Goal: Transaction & Acquisition: Download file/media

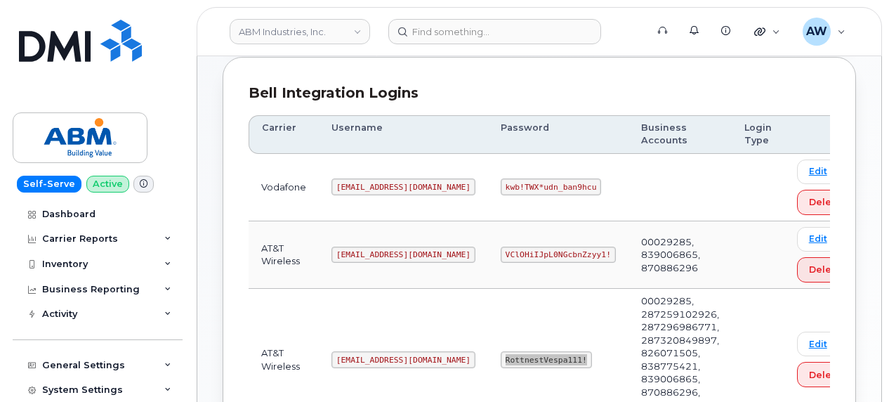
scroll to position [268, 0]
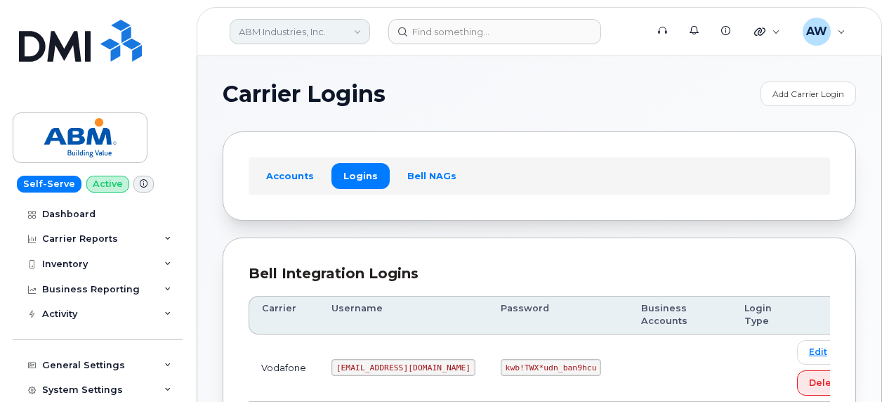
click at [305, 28] on link "ABM Industries, Inc." at bounding box center [300, 31] width 140 height 25
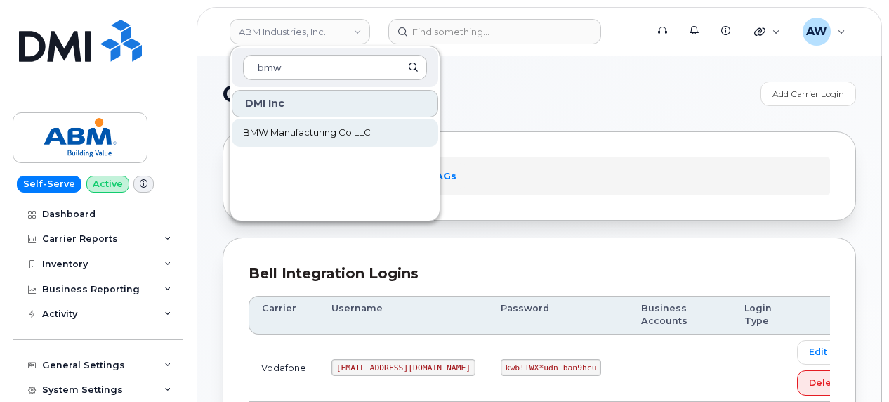
type input "bmw"
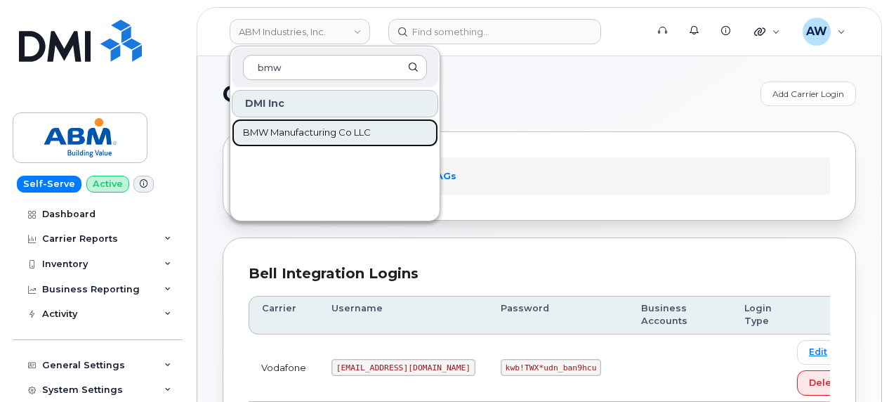
click at [295, 130] on span "BMW Manufacturing Co LLC" at bounding box center [307, 133] width 128 height 14
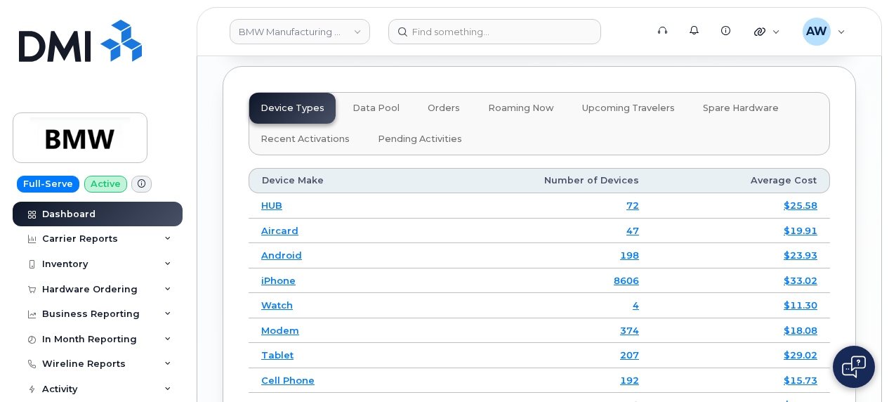
scroll to position [2238, 0]
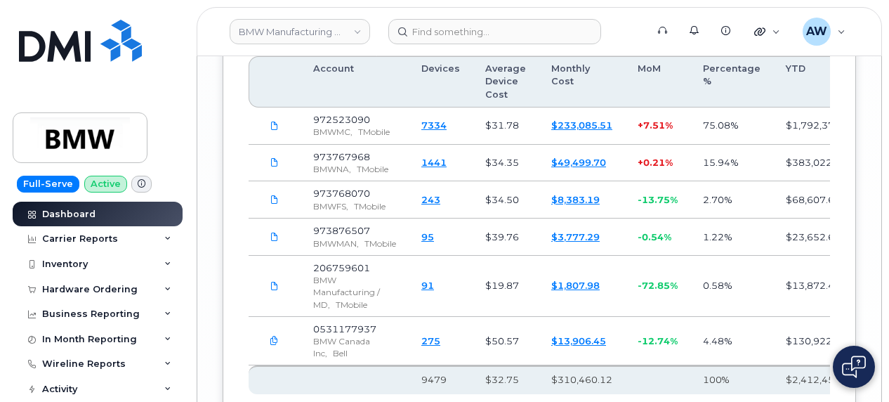
scroll to position [2728, 0]
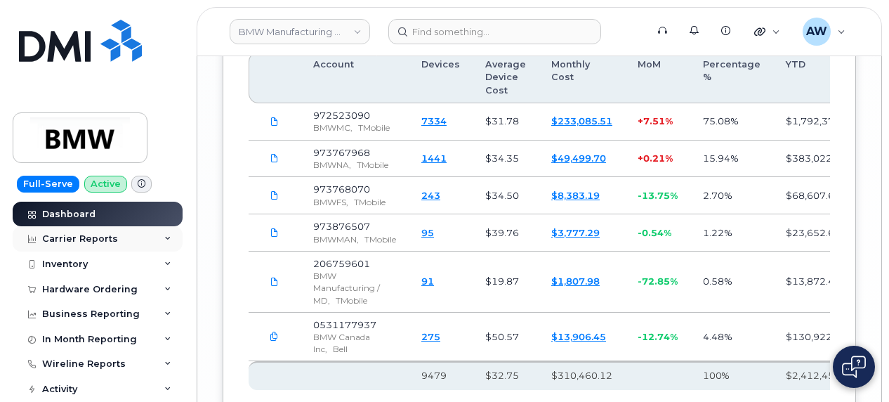
click at [98, 243] on div "Carrier Reports" at bounding box center [80, 238] width 76 height 11
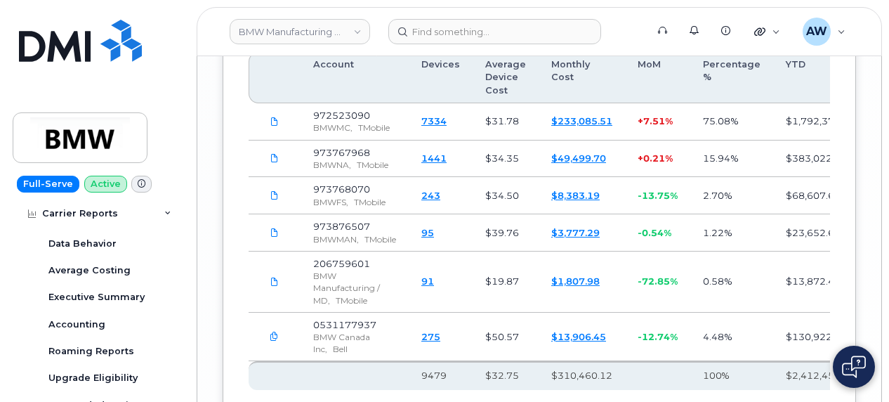
scroll to position [106, 0]
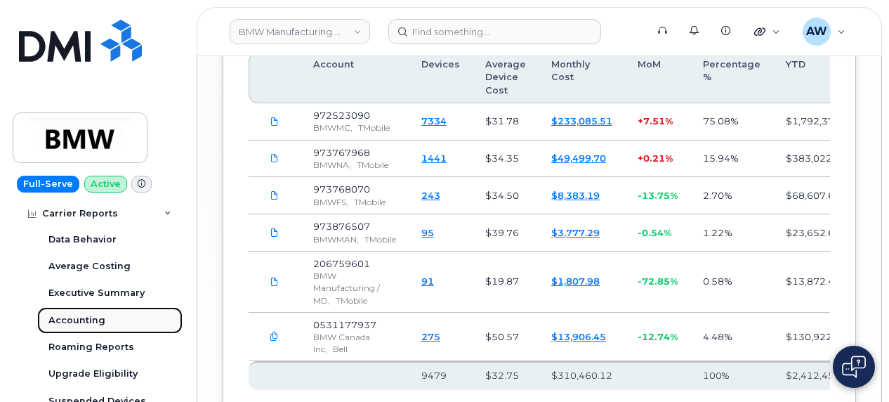
click at [97, 317] on div "Accounting" at bounding box center [76, 320] width 57 height 13
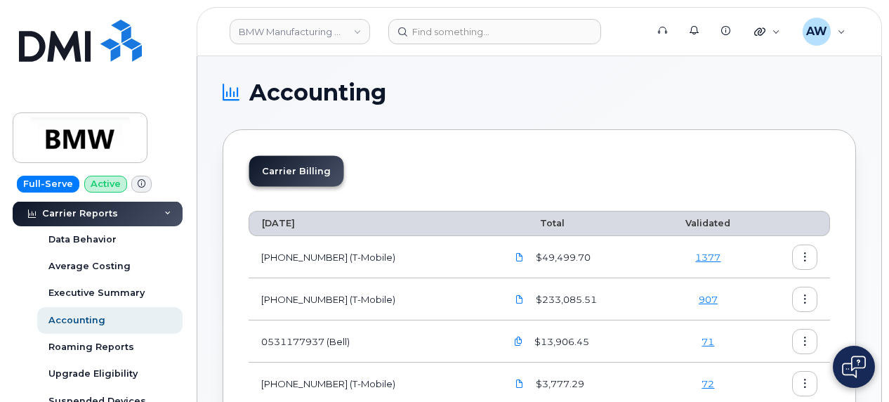
click at [801, 264] on button "button" at bounding box center [804, 256] width 25 height 25
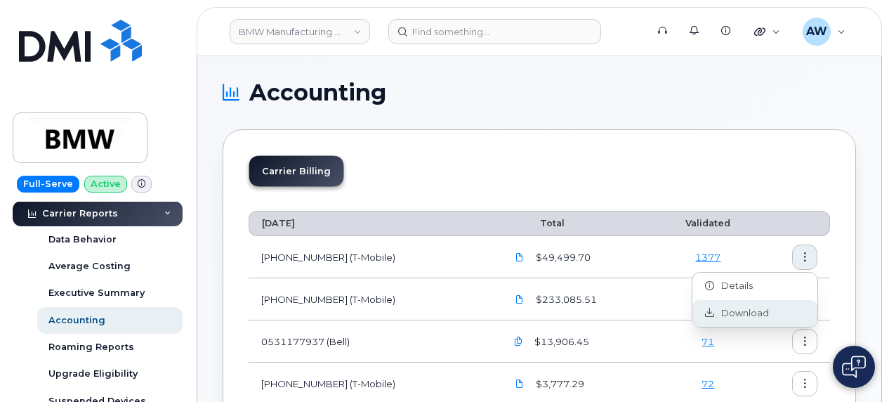
click at [778, 310] on div "Download" at bounding box center [754, 313] width 125 height 27
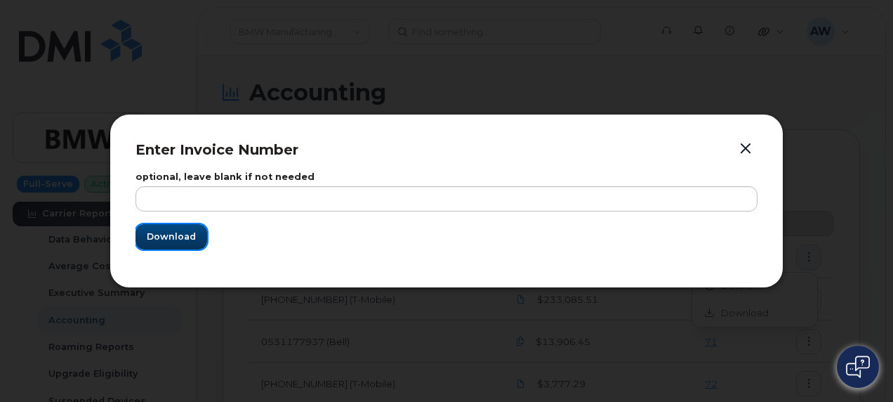
click at [179, 235] on span "Download" at bounding box center [171, 236] width 49 height 13
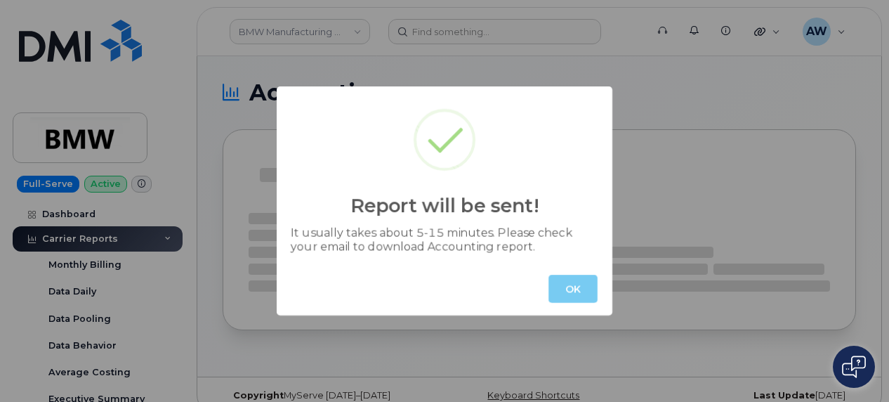
click at [568, 291] on button "OK" at bounding box center [572, 289] width 49 height 28
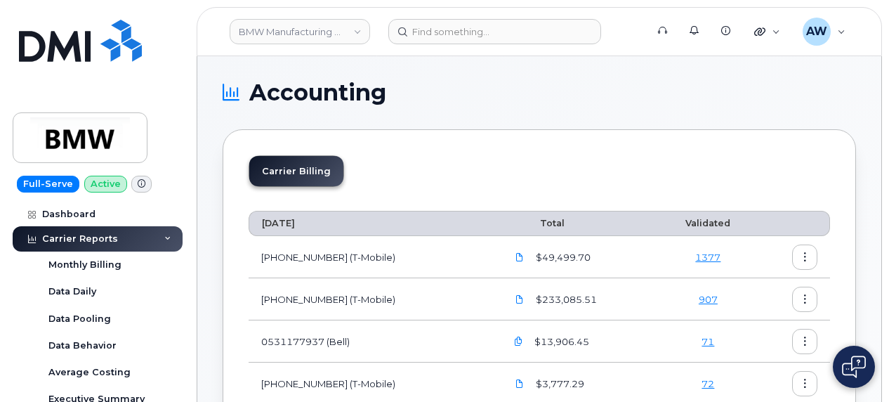
click at [803, 298] on icon "button" at bounding box center [804, 299] width 9 height 9
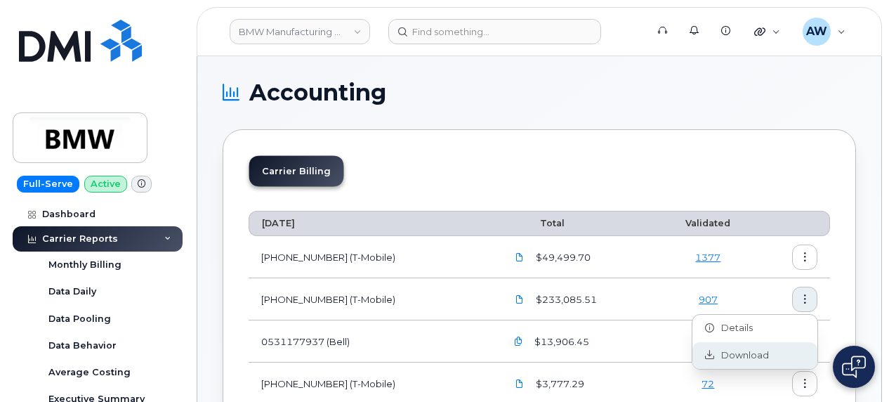
click at [753, 354] on span "Download" at bounding box center [741, 355] width 55 height 13
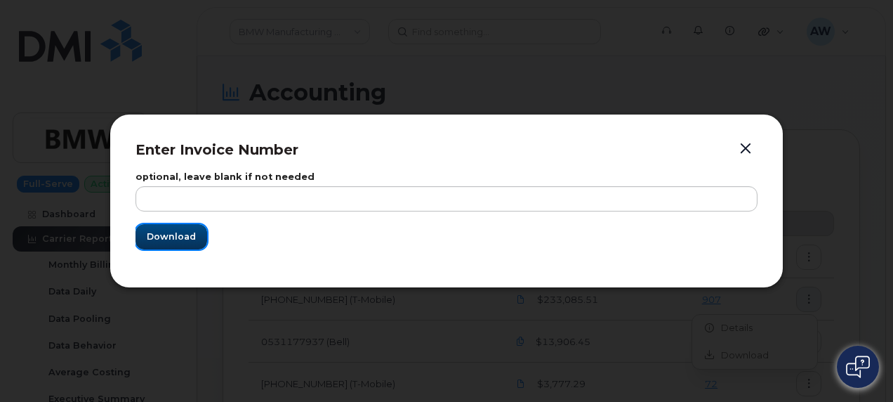
click at [177, 241] on span "Download" at bounding box center [171, 236] width 49 height 13
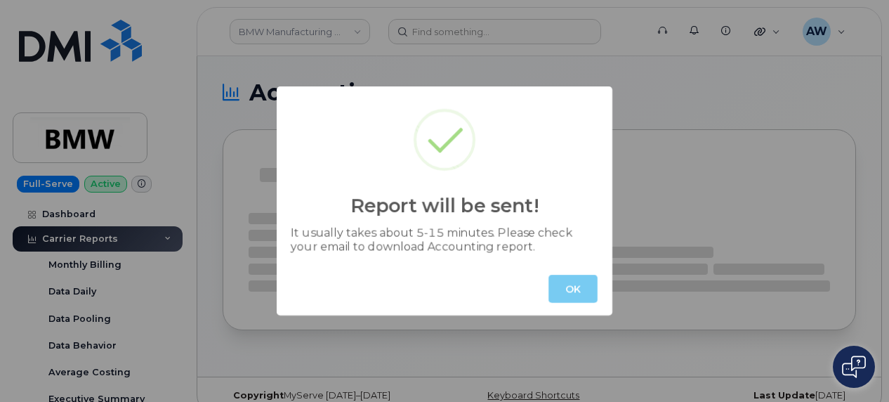
click at [569, 283] on button "OK" at bounding box center [572, 289] width 49 height 28
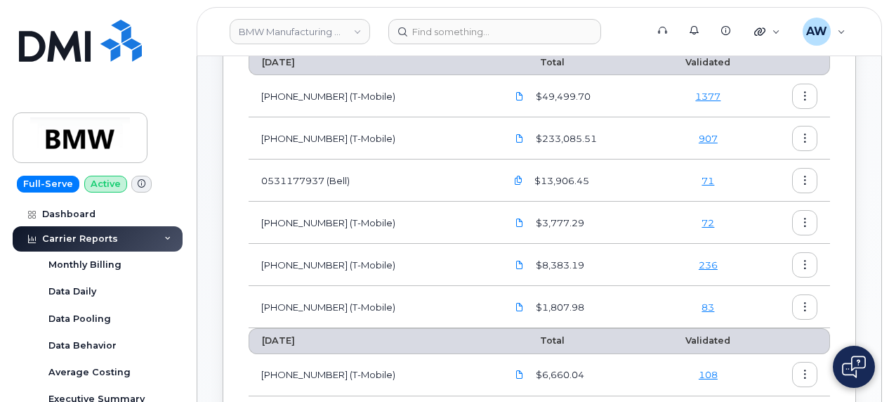
scroll to position [164, 0]
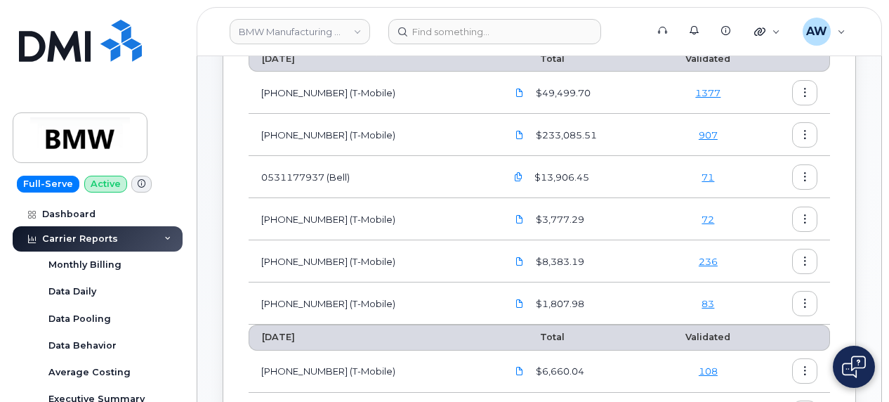
click at [816, 216] on button "button" at bounding box center [804, 218] width 25 height 25
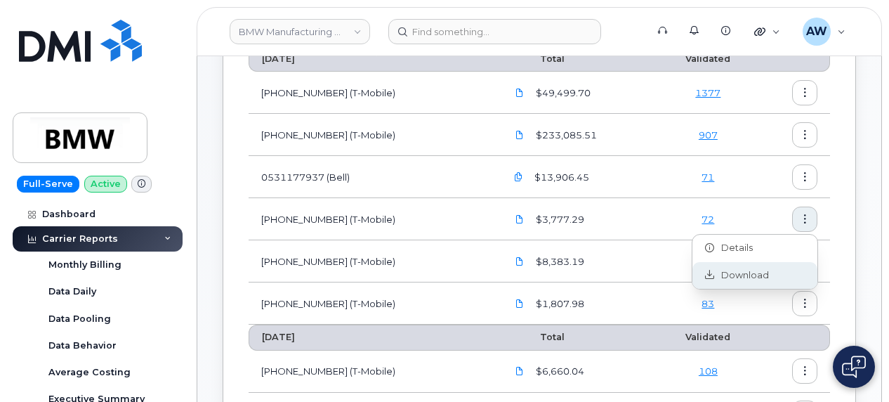
click at [745, 277] on span "Download" at bounding box center [741, 275] width 55 height 13
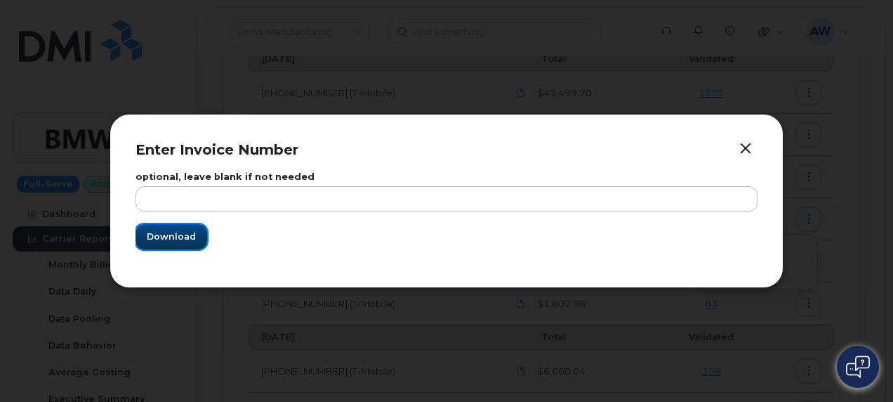
click at [178, 239] on span "Download" at bounding box center [171, 236] width 49 height 13
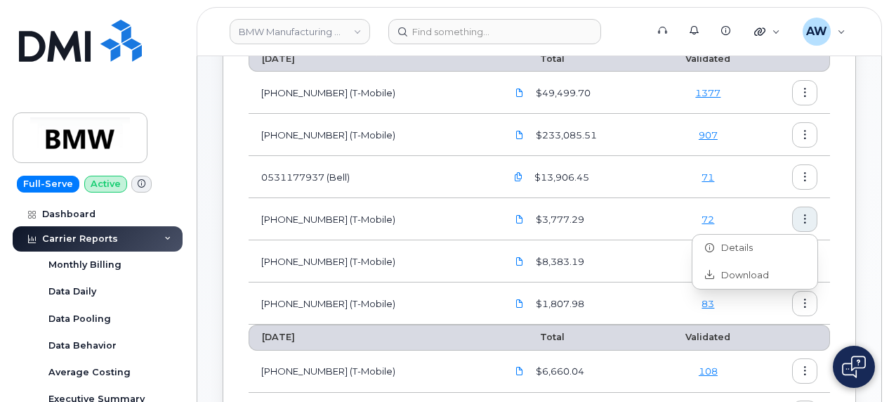
click at [461, 320] on td "[PHONE_NUMBER] (T-Mobile)" at bounding box center [371, 303] width 245 height 42
click at [794, 260] on button "button" at bounding box center [804, 261] width 25 height 25
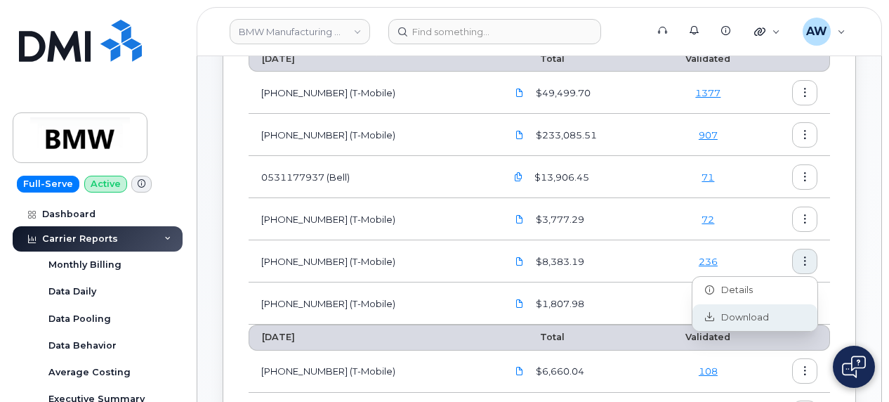
click at [747, 317] on span "Download" at bounding box center [741, 317] width 55 height 13
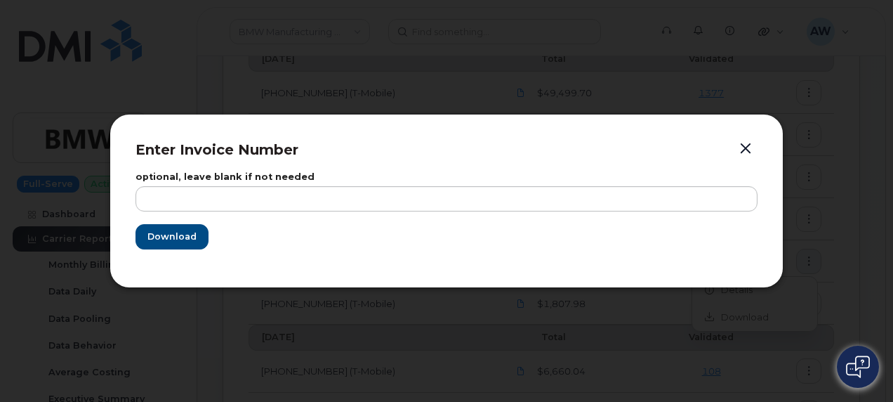
click at [140, 249] on div "optional, leave blank if not needed Download" at bounding box center [447, 211] width 622 height 102
click at [169, 248] on button "Download" at bounding box center [172, 236] width 72 height 25
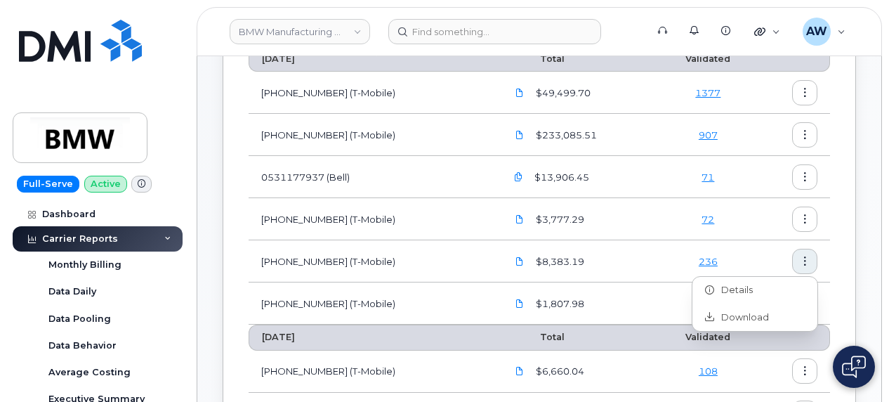
click at [454, 253] on td "[PHONE_NUMBER] (T-Mobile)" at bounding box center [371, 261] width 245 height 42
click at [805, 304] on icon "button" at bounding box center [804, 303] width 9 height 9
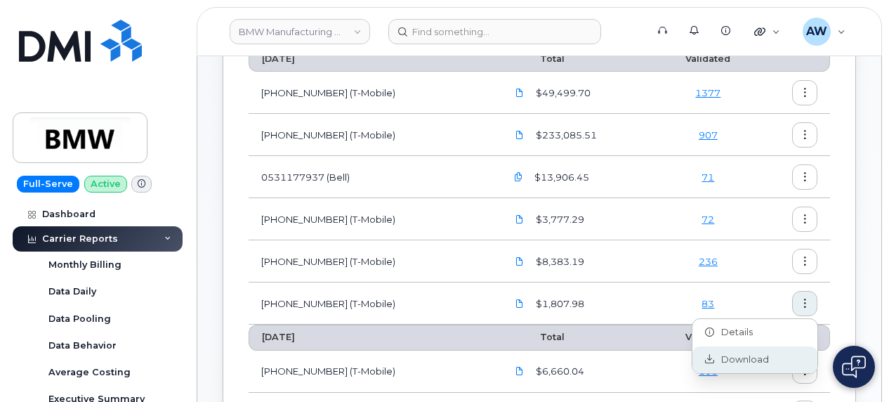
click at [745, 368] on div "Download" at bounding box center [754, 359] width 125 height 27
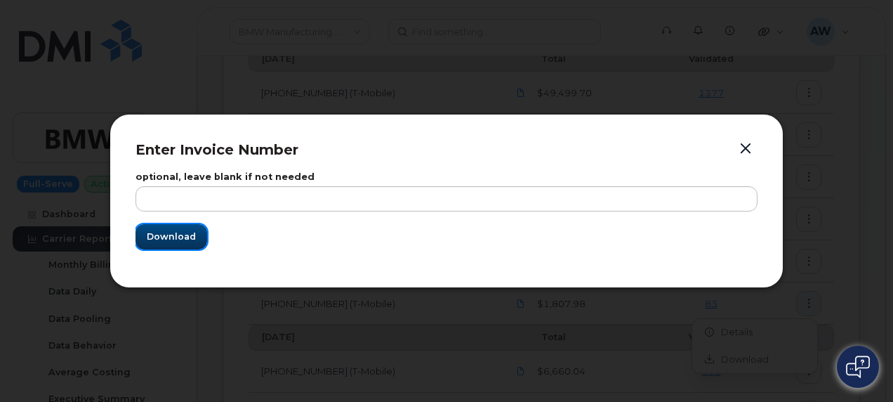
click at [157, 235] on span "Download" at bounding box center [171, 236] width 49 height 13
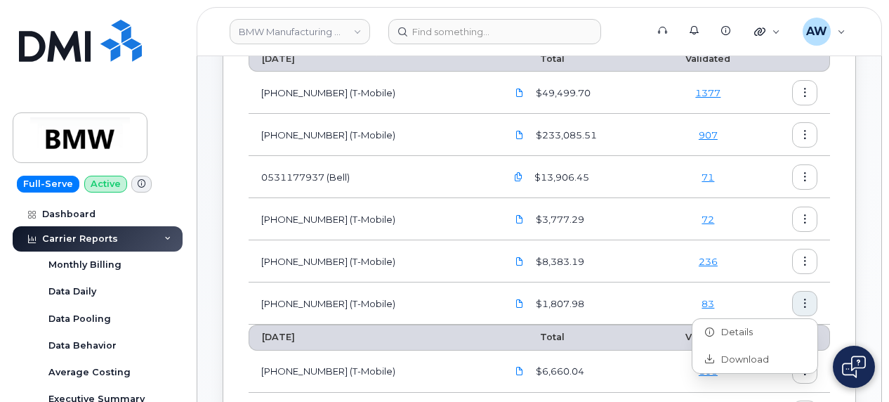
click at [164, 235] on icon at bounding box center [167, 238] width 7 height 7
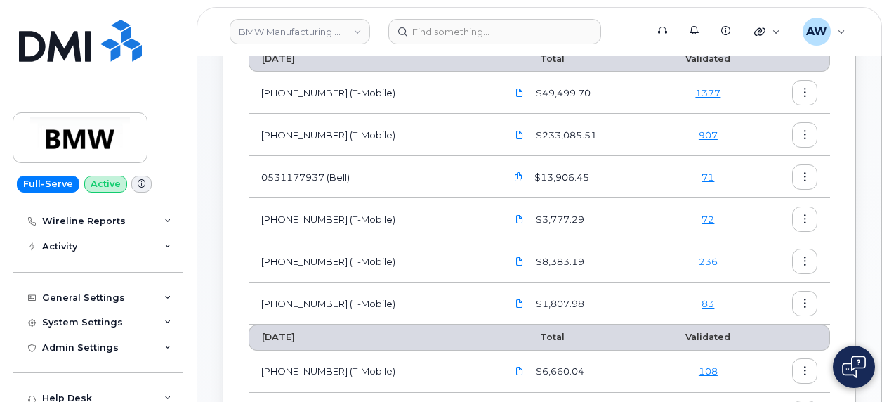
scroll to position [202, 0]
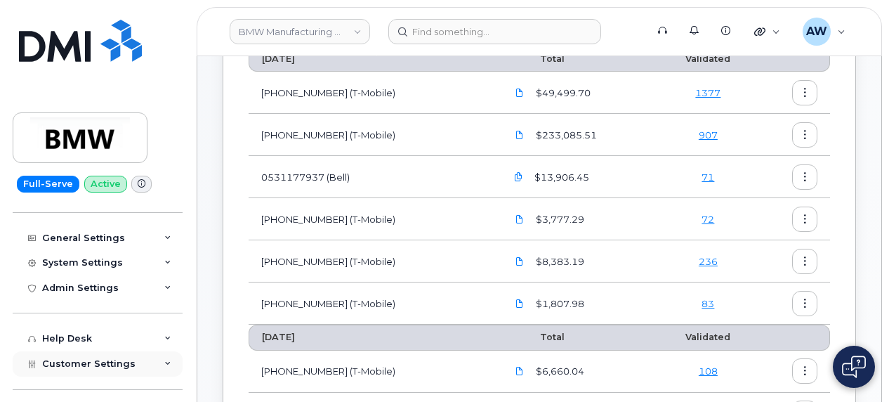
click at [164, 362] on icon at bounding box center [167, 363] width 7 height 7
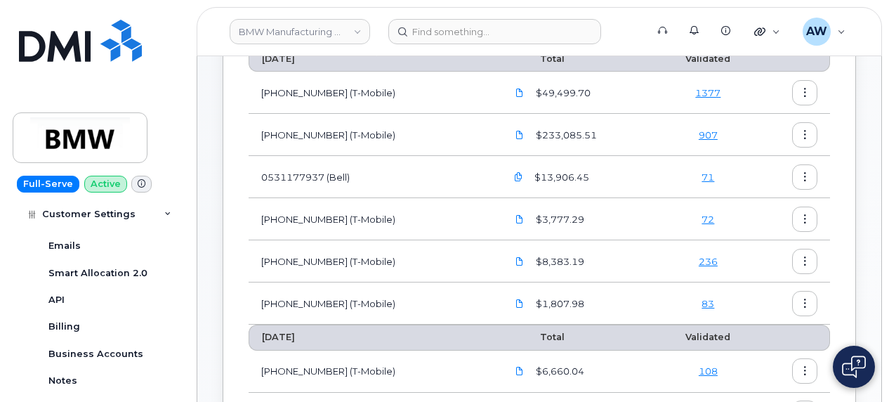
scroll to position [541, 0]
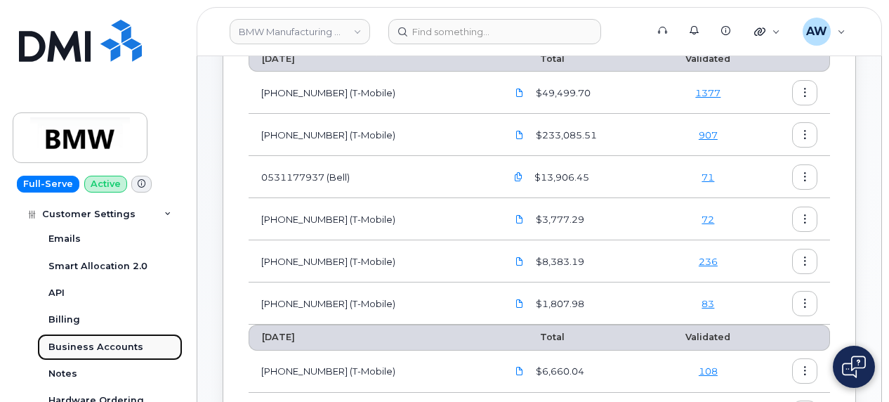
click at [142, 345] on link "Business Accounts" at bounding box center [109, 347] width 145 height 27
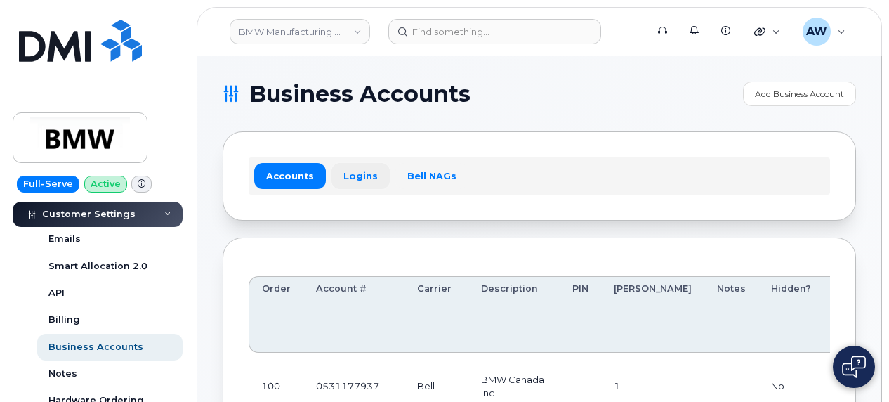
click at [359, 172] on link "Logins" at bounding box center [360, 175] width 58 height 25
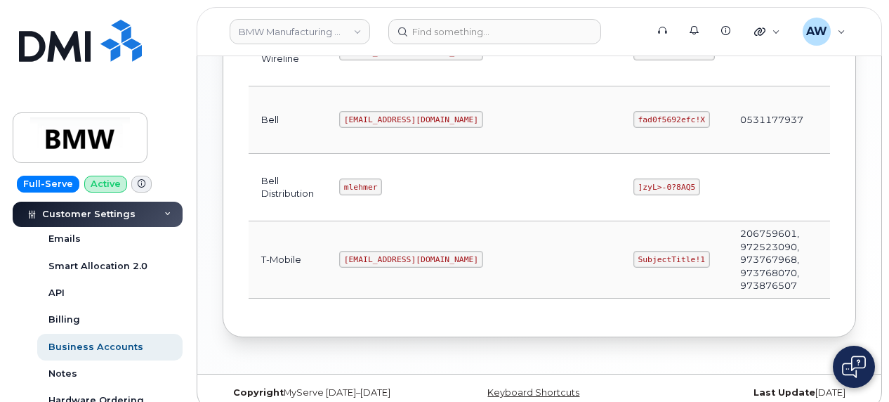
scroll to position [598, 0]
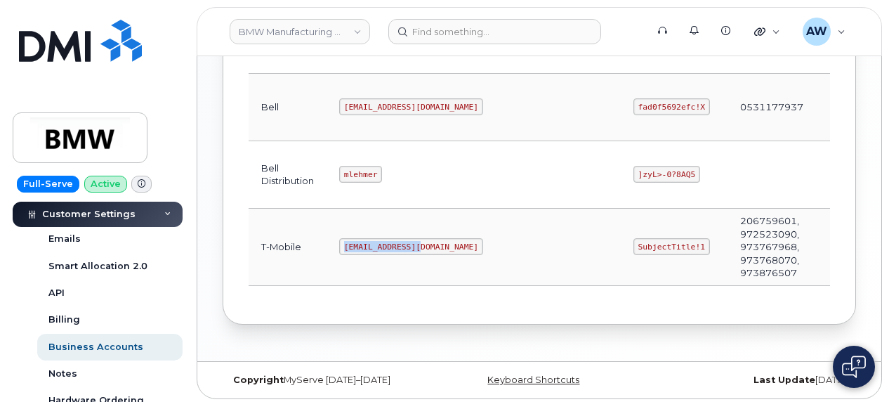
drag, startPoint x: 343, startPoint y: 237, endPoint x: 423, endPoint y: 243, distance: 80.3
click at [423, 243] on td "[EMAIL_ADDRESS][DOMAIN_NAME]" at bounding box center [473, 247] width 294 height 77
copy code "[EMAIL_ADDRESS][DOMAIN_NAME]"
drag, startPoint x: 480, startPoint y: 240, endPoint x: 534, endPoint y: 244, distance: 53.5
click at [633, 244] on code "SubjectTitle!1" at bounding box center [671, 246] width 77 height 17
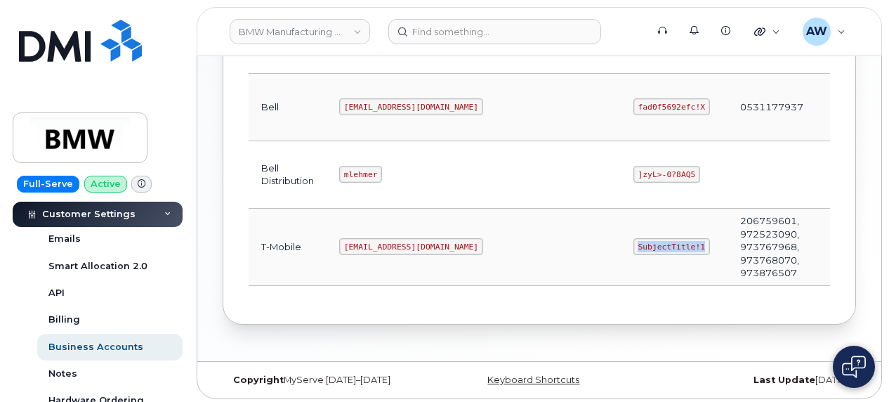
copy code "SubjectTitle!1"
